Goal: Check status: Check status

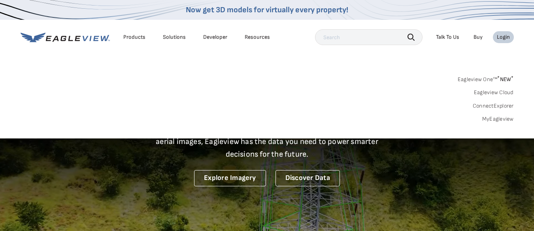
click at [505, 37] on div "Login" at bounding box center [503, 37] width 13 height 7
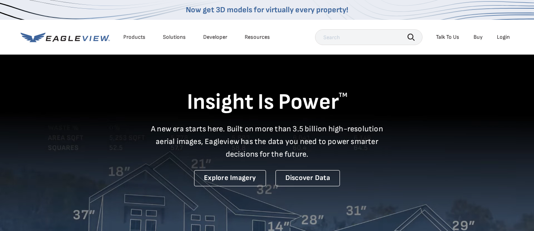
click at [505, 37] on div "Login" at bounding box center [503, 37] width 13 height 7
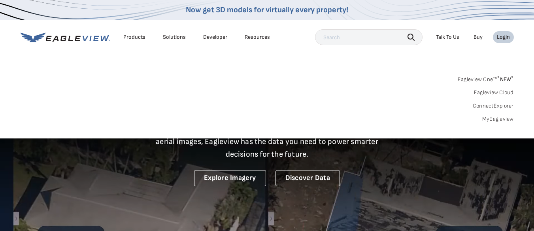
click at [503, 117] on link "MyEagleview" at bounding box center [499, 118] width 32 height 7
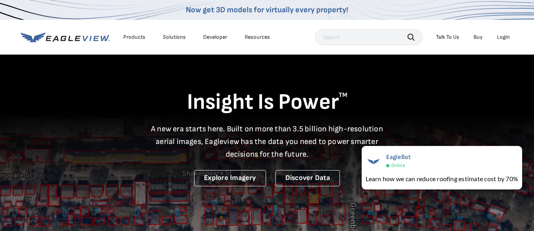
click at [507, 38] on div "Login" at bounding box center [503, 37] width 13 height 7
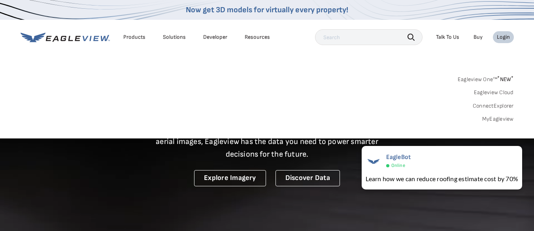
click at [506, 118] on link "MyEagleview" at bounding box center [499, 118] width 32 height 7
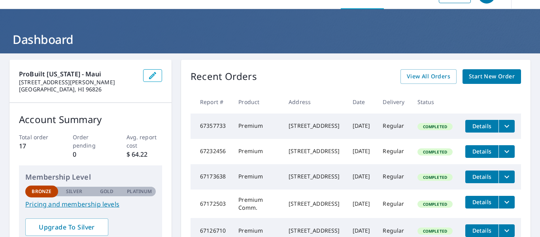
scroll to position [19, 0]
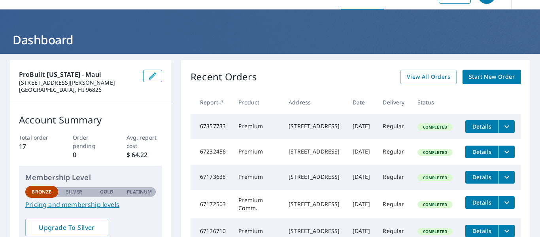
click at [502, 129] on icon "filesDropdownBtn-67357733" at bounding box center [506, 126] width 9 height 9
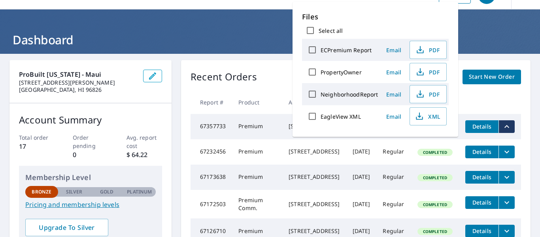
click at [437, 139] on td "Completed" at bounding box center [435, 126] width 48 height 25
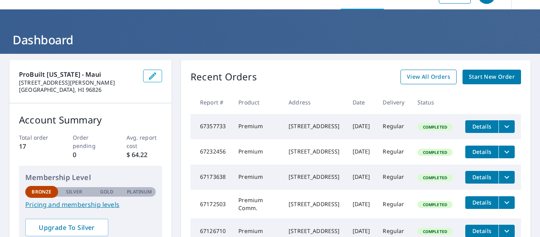
click at [429, 78] on span "View All Orders" at bounding box center [429, 77] width 44 height 10
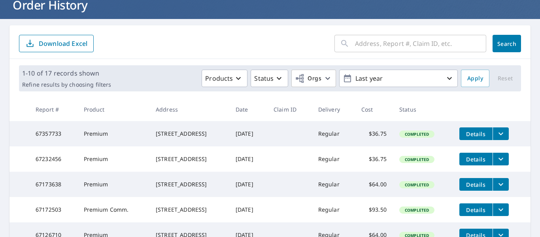
scroll to position [57, 0]
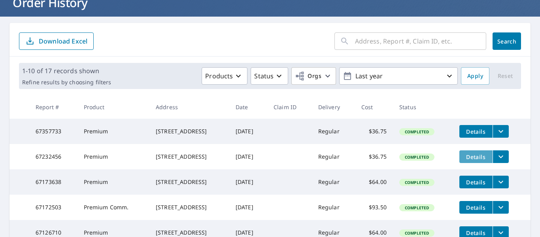
click at [477, 157] on span "Details" at bounding box center [476, 157] width 24 height 8
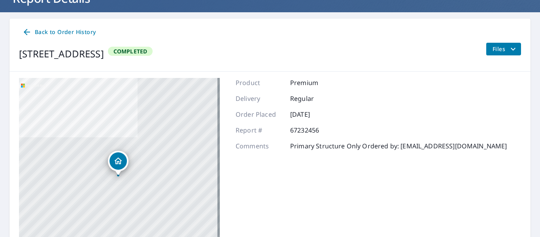
scroll to position [61, 0]
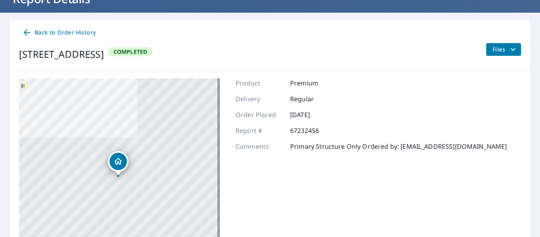
click at [30, 31] on icon at bounding box center [26, 32] width 9 height 9
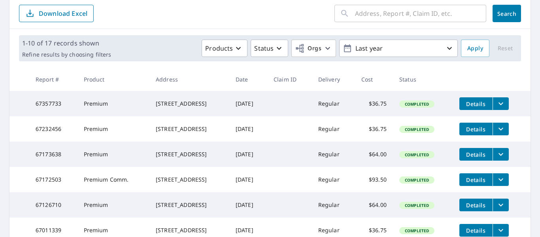
scroll to position [89, 0]
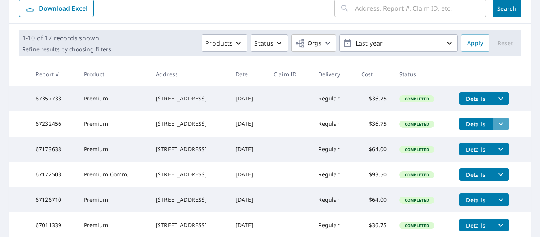
click at [496, 129] on icon "filesDropdownBtn-67232456" at bounding box center [500, 123] width 9 height 9
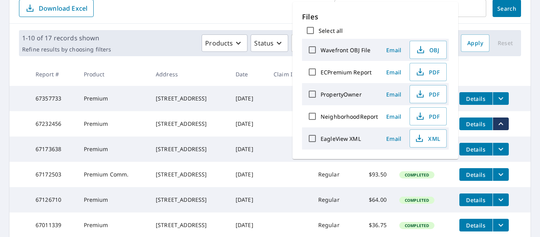
click at [240, 136] on td "Sep 02, 2025" at bounding box center [248, 123] width 38 height 25
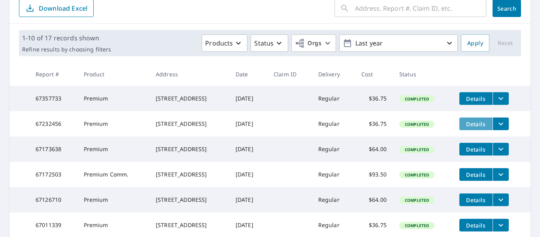
click at [478, 121] on button "Details" at bounding box center [476, 123] width 33 height 13
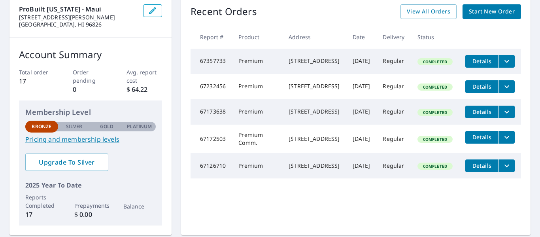
scroll to position [84, 0]
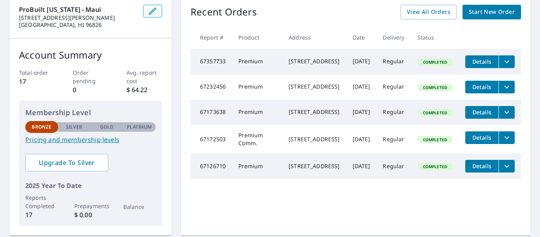
click at [502, 92] on icon "filesDropdownBtn-67232456" at bounding box center [506, 86] width 9 height 9
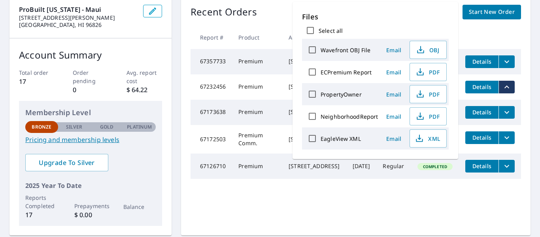
click at [257, 100] on td "Premium" at bounding box center [257, 86] width 50 height 25
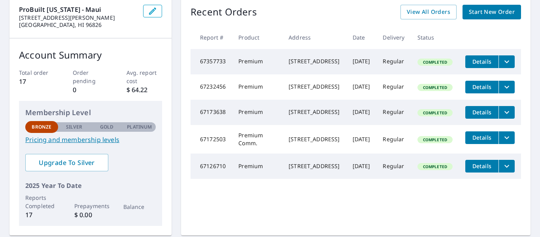
click at [290, 91] on div "[STREET_ADDRESS]" at bounding box center [314, 87] width 51 height 8
click at [377, 100] on td "Regular" at bounding box center [394, 86] width 34 height 25
click at [338, 100] on td "[STREET_ADDRESS]" at bounding box center [314, 86] width 64 height 25
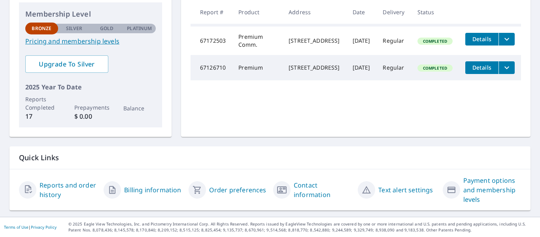
scroll to position [187, 0]
click at [78, 189] on link "Reports and order history" at bounding box center [69, 189] width 58 height 19
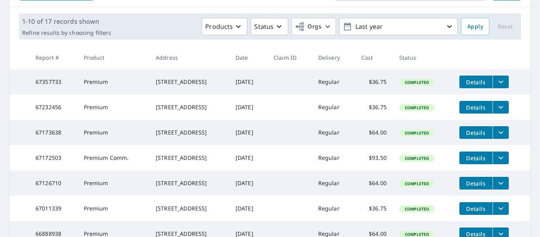
scroll to position [106, 0]
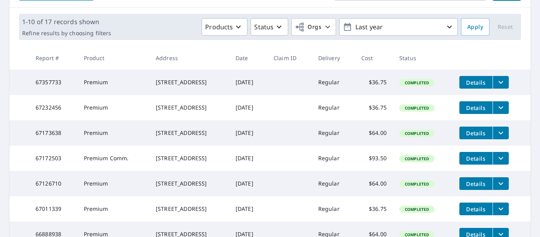
click at [435, 109] on div "Completed" at bounding box center [416, 107] width 35 height 7
click at [433, 110] on span "Completed" at bounding box center [417, 108] width 34 height 6
click at [465, 114] on button "Details" at bounding box center [476, 107] width 33 height 13
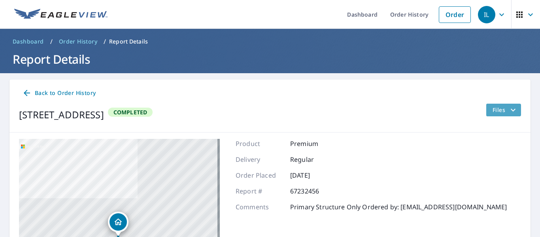
click at [497, 112] on span "Files" at bounding box center [505, 109] width 25 height 9
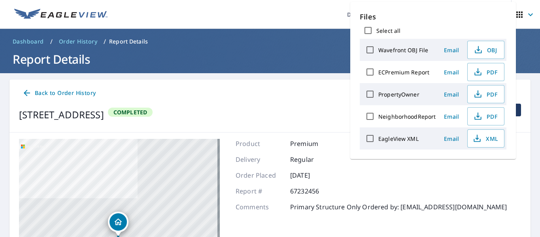
click at [430, 171] on div "Order Placed Sep 02, 2025" at bounding box center [371, 174] width 271 height 9
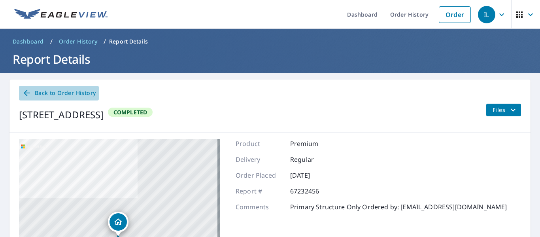
click at [24, 90] on icon at bounding box center [26, 92] width 9 height 9
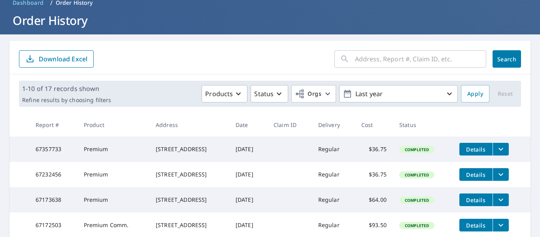
scroll to position [73, 0]
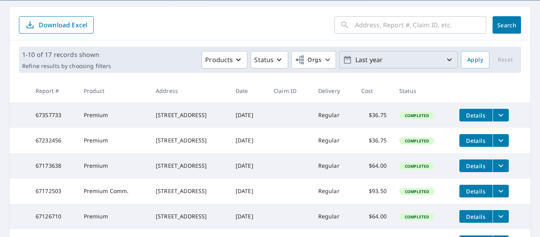
click at [445, 64] on icon "button" at bounding box center [449, 59] width 9 height 9
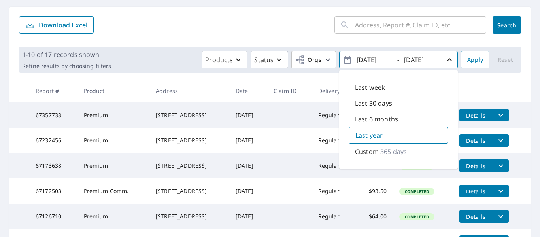
click at [411, 86] on div "Last week" at bounding box center [399, 87] width 100 height 16
type input "2025/09/02"
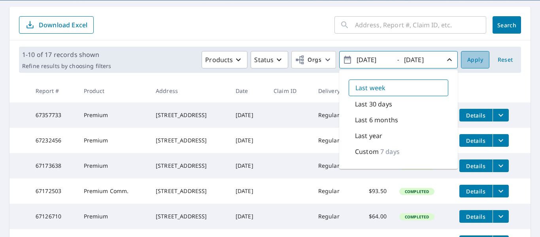
click at [471, 63] on span "Apply" at bounding box center [475, 60] width 16 height 10
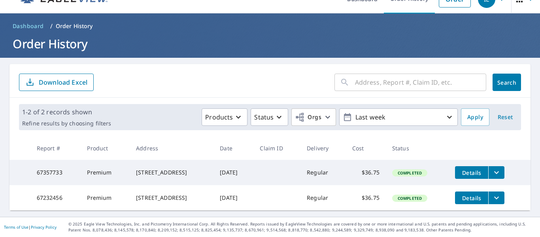
scroll to position [22, 0]
click at [494, 193] on icon "filesDropdownBtn-67232456" at bounding box center [496, 197] width 9 height 9
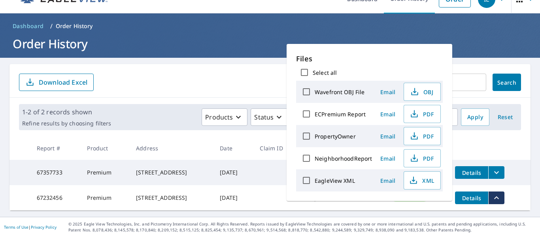
click at [517, 174] on td "Details" at bounding box center [490, 172] width 82 height 25
